Goal: Task Accomplishment & Management: Manage account settings

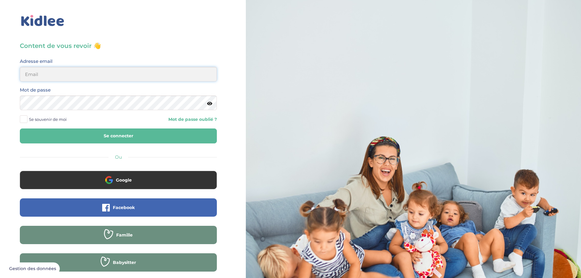
click at [65, 80] on input "email" at bounding box center [118, 74] width 197 height 15
type input "[EMAIL_ADDRESS][DOMAIN_NAME]"
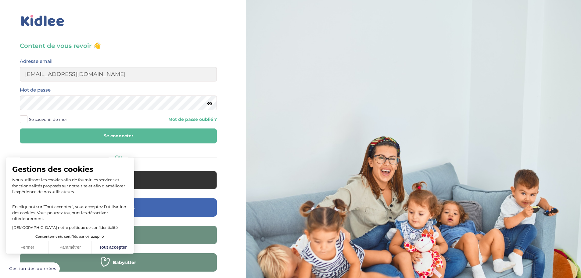
click at [212, 103] on icon at bounding box center [209, 103] width 5 height 5
click at [20, 128] on button "Se connecter" at bounding box center [118, 135] width 197 height 15
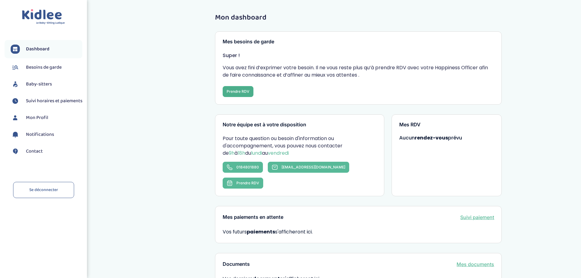
click at [243, 91] on button "Prendre RDV" at bounding box center [238, 91] width 31 height 11
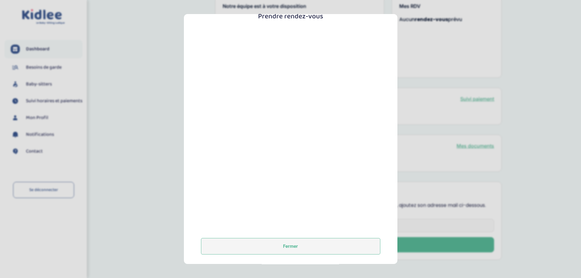
scroll to position [119, 0]
click at [271, 244] on button "Fermer" at bounding box center [290, 246] width 179 height 16
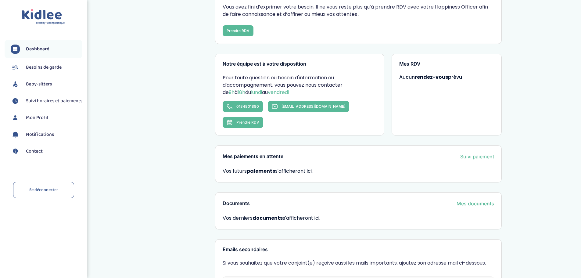
scroll to position [60, 0]
click at [259, 120] on span "Prendre RDV" at bounding box center [247, 122] width 23 height 5
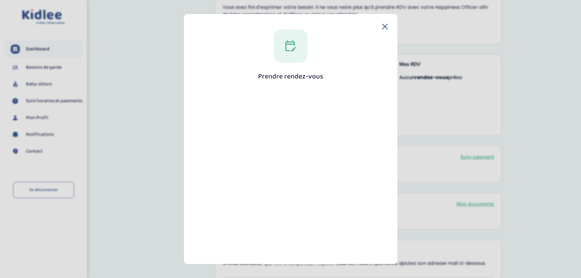
click at [384, 27] on icon at bounding box center [384, 26] width 5 height 5
